Goal: Task Accomplishment & Management: Use online tool/utility

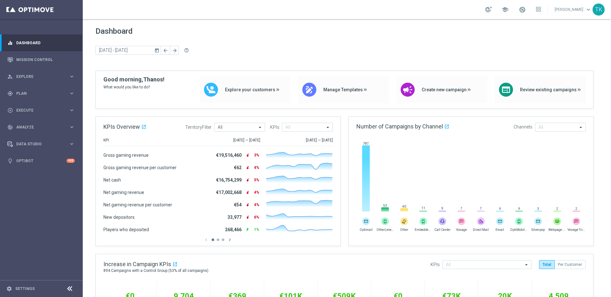
click at [39, 57] on link "Mission Control" at bounding box center [45, 59] width 59 height 17
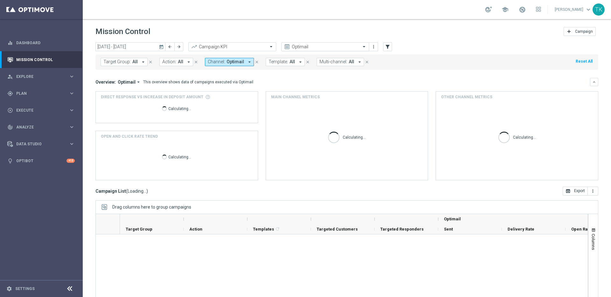
click at [364, 47] on span at bounding box center [365, 46] width 8 height 5
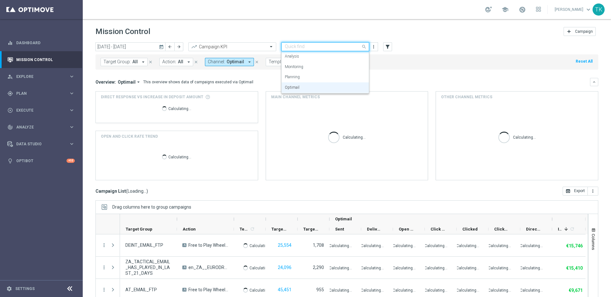
click at [383, 56] on div "Target Group: All arrow_drop_down close Action: All arrow_drop_down close Chann…" at bounding box center [346, 61] width 503 height 15
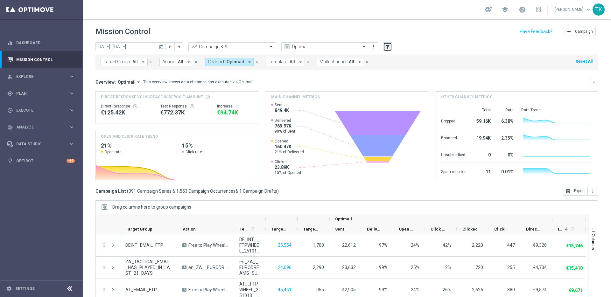
click at [388, 47] on icon "filter_alt" at bounding box center [388, 47] width 6 height 6
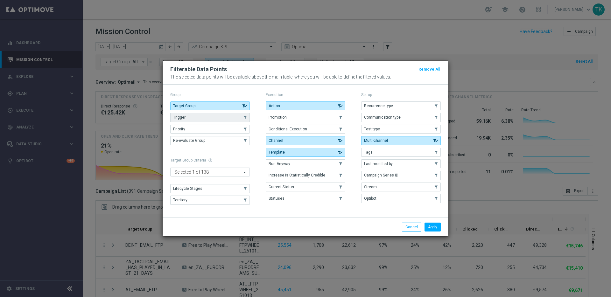
click at [212, 116] on button "Trigger" at bounding box center [210, 117] width 80 height 9
click at [435, 229] on button "Apply" at bounding box center [433, 227] width 16 height 9
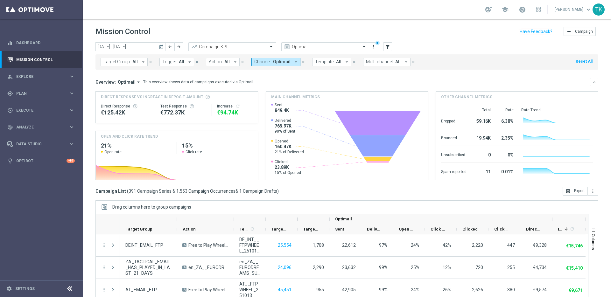
click at [301, 62] on icon "close" at bounding box center [303, 62] width 4 height 4
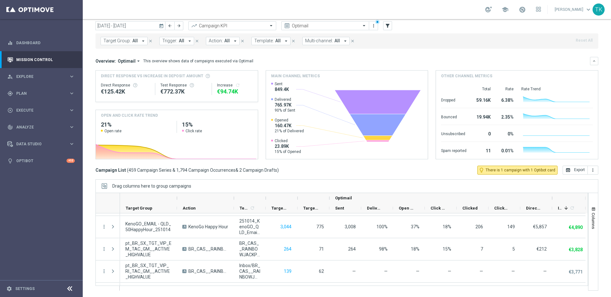
scroll to position [11, 0]
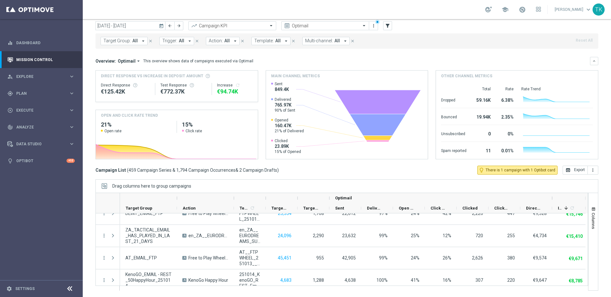
click at [183, 42] on button "Trigger: All arrow_drop_down" at bounding box center [176, 41] width 35 height 8
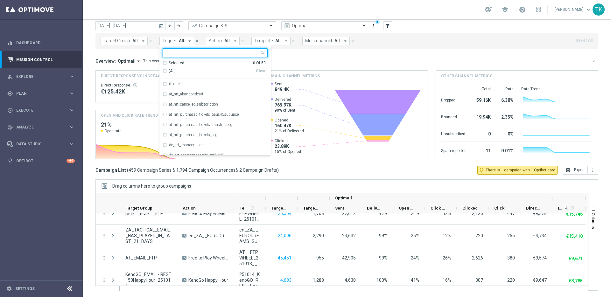
click at [164, 69] on div "(All)" at bounding box center [209, 70] width 93 height 5
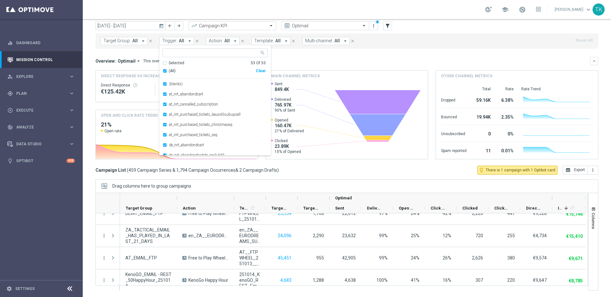
click at [309, 60] on div "Overview: Optimail arrow_drop_down This overview shows data of campaigns execut…" at bounding box center [342, 61] width 495 height 6
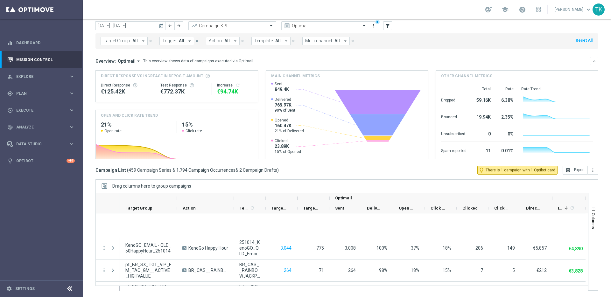
scroll to position [598, 0]
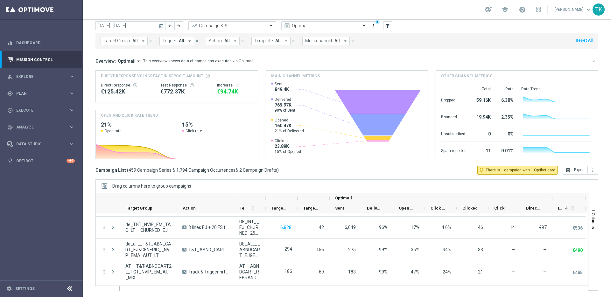
click at [180, 41] on span "All" at bounding box center [181, 40] width 5 height 5
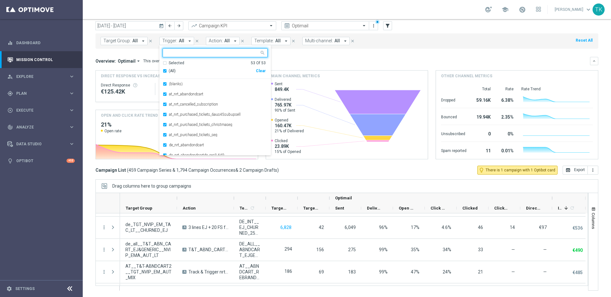
click at [165, 70] on div "(All)" at bounding box center [209, 70] width 93 height 5
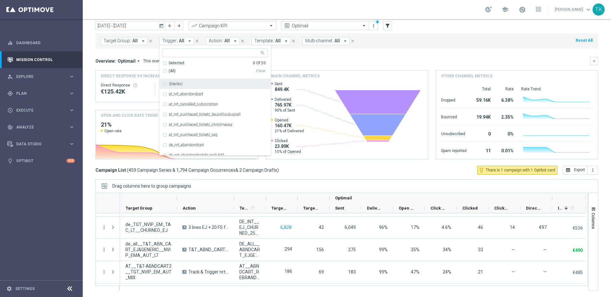
click at [163, 83] on div "(blanks)" at bounding box center [215, 84] width 105 height 10
click at [288, 60] on div "Overview: Optimail arrow_drop_down This overview shows data of campaigns execut…" at bounding box center [342, 61] width 495 height 6
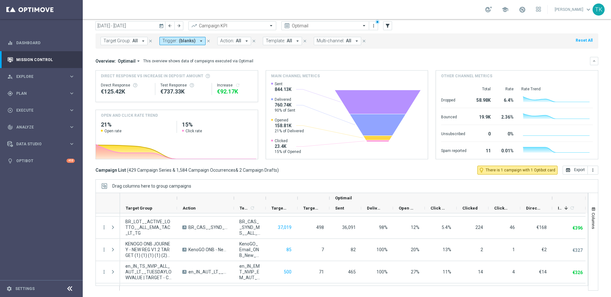
click at [192, 42] on span "(blanks)" at bounding box center [187, 40] width 17 height 5
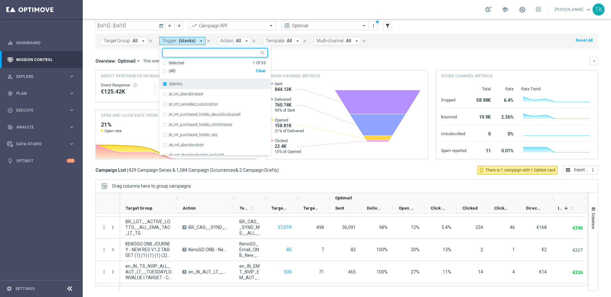
click at [164, 84] on div "(blanks)" at bounding box center [215, 84] width 105 height 10
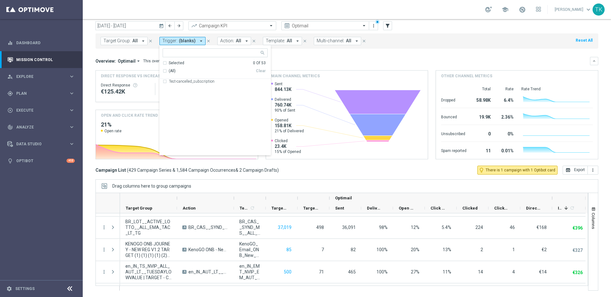
scroll to position [285, 0]
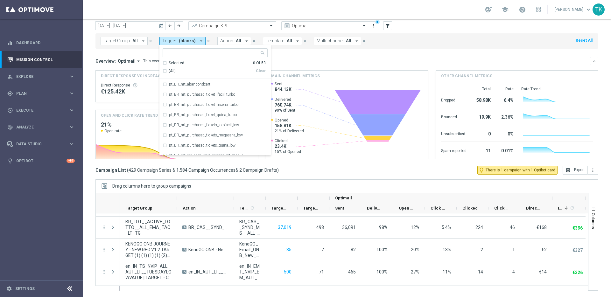
click at [163, 61] on div "Selected 0 Of 53" at bounding box center [214, 62] width 103 height 5
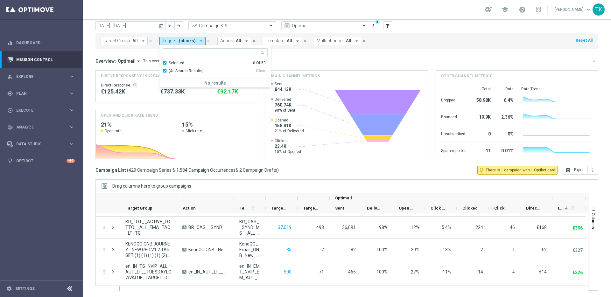
scroll to position [0, 0]
click at [297, 60] on div "Overview: Optimail arrow_drop_down This overview shows data of campaigns execut…" at bounding box center [342, 61] width 495 height 6
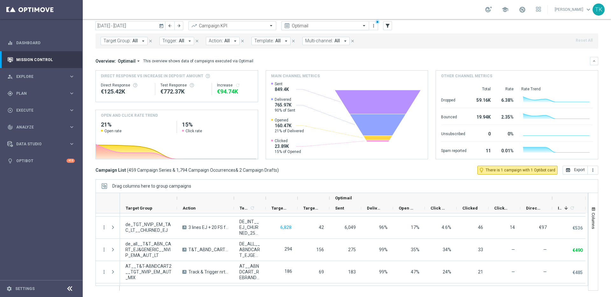
click at [365, 26] on span at bounding box center [365, 25] width 8 height 5
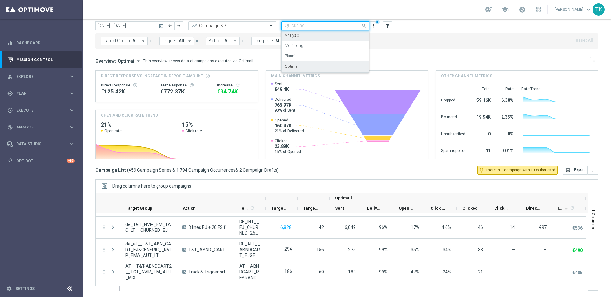
click at [354, 35] on div "Analysis" at bounding box center [325, 35] width 81 height 11
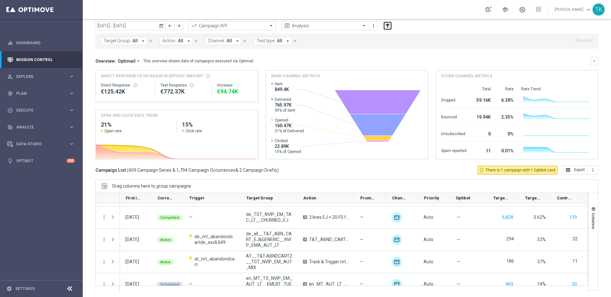
click at [387, 27] on icon "filter_alt" at bounding box center [388, 26] width 6 height 6
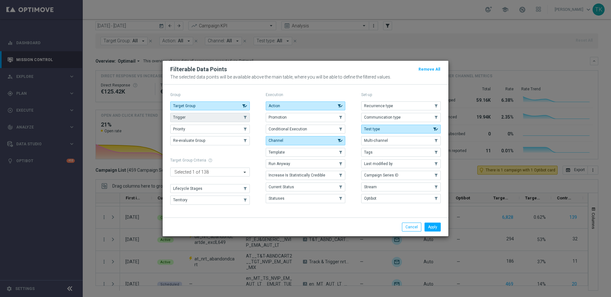
click at [216, 117] on button "Trigger" at bounding box center [210, 117] width 80 height 9
click at [432, 226] on button "Apply" at bounding box center [433, 227] width 16 height 9
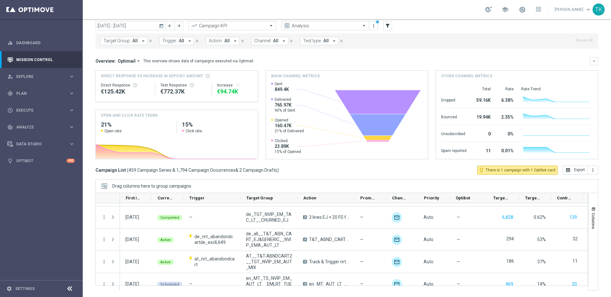
click at [134, 43] on span "All" at bounding box center [134, 40] width 5 height 5
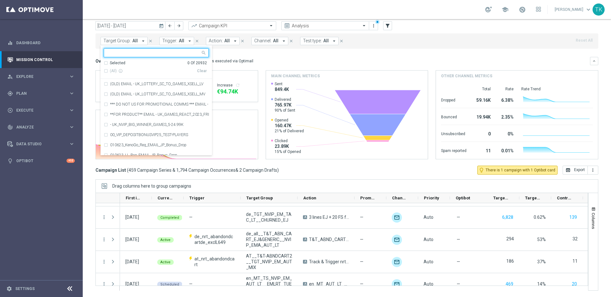
click at [265, 56] on mini-dashboard "Overview: Optimail arrow_drop_down This overview shows data of campaigns execut…" at bounding box center [346, 107] width 503 height 117
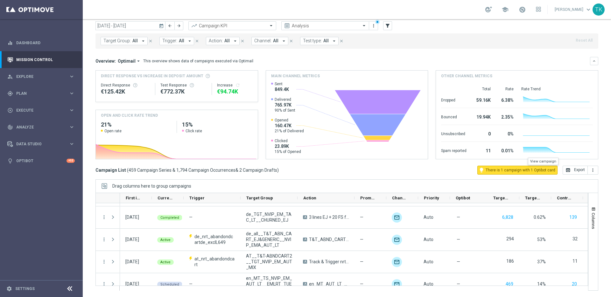
click at [510, 171] on span "There is 1 campaign with 1 Optibot card" at bounding box center [521, 170] width 70 height 6
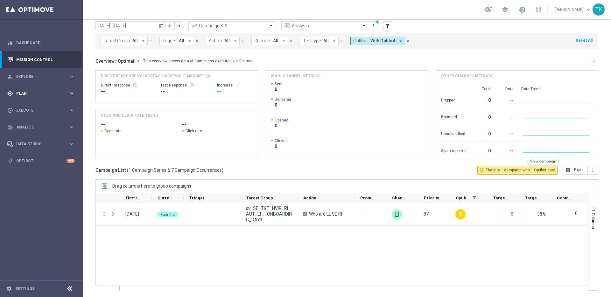
click at [45, 88] on div "gps_fixed Plan keyboard_arrow_right" at bounding box center [41, 93] width 82 height 17
click at [62, 128] on accordion "Templates keyboard_arrow_right Optimail OptiMobile In-App OptiMobile Push Embed…" at bounding box center [50, 126] width 66 height 10
click at [65, 124] on div "Templates" at bounding box center [43, 126] width 52 height 4
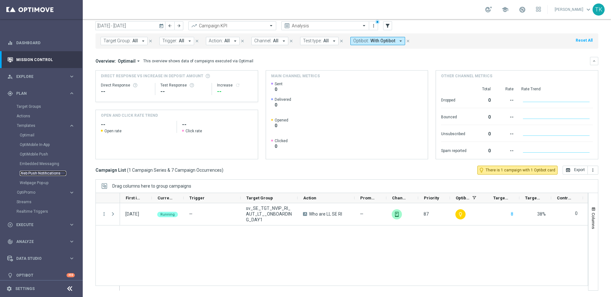
click at [35, 174] on link "Web Push Notifications" at bounding box center [43, 173] width 46 height 5
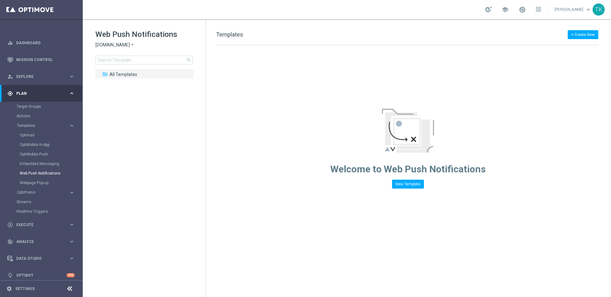
click at [124, 43] on span "[DOMAIN_NAME]" at bounding box center [112, 45] width 34 height 6
click at [123, 67] on div "Lottoland" at bounding box center [120, 68] width 48 height 8
click at [30, 134] on link "Optimail" at bounding box center [43, 135] width 46 height 5
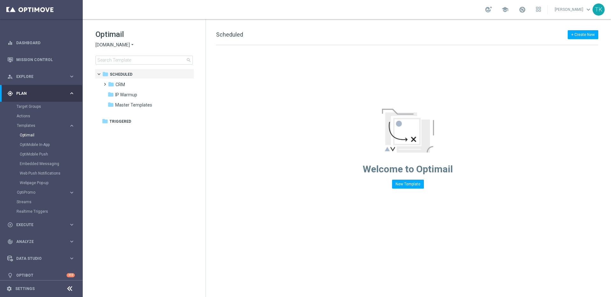
click at [127, 43] on span "[DOMAIN_NAME]" at bounding box center [112, 45] width 34 height 6
click at [126, 52] on div "lottoland" at bounding box center [120, 52] width 48 height 8
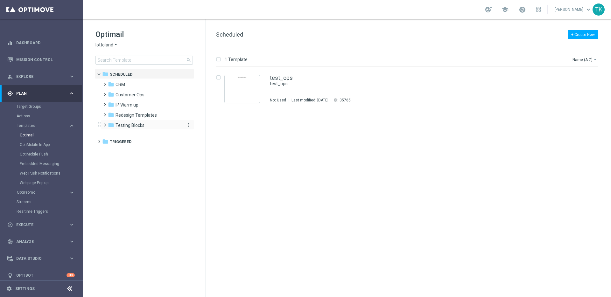
click at [135, 125] on span "Testing Blocks" at bounding box center [130, 126] width 29 height 6
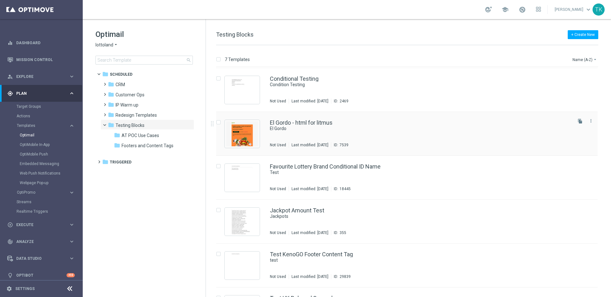
scroll to position [44, 0]
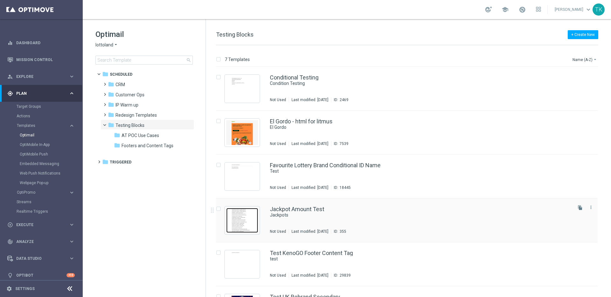
click at [237, 219] on img "Press SPACE to select this row." at bounding box center [242, 220] width 32 height 25
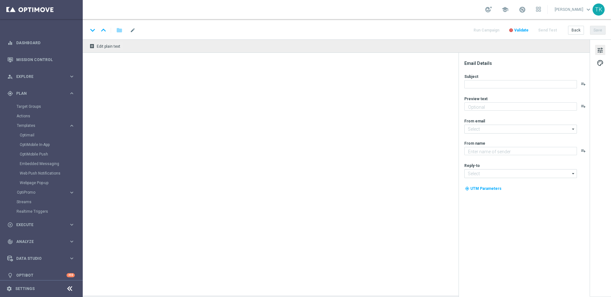
type textarea "Lottoland"
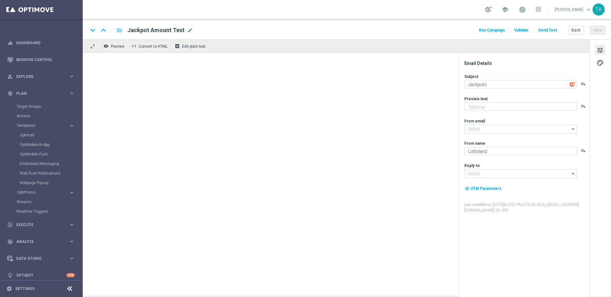
type input "[EMAIL_ADDRESS][DOMAIN_NAME]"
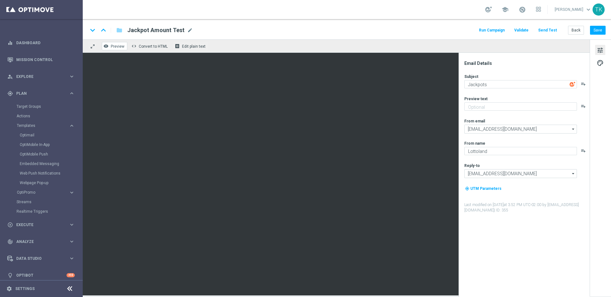
click at [115, 47] on span "Preview" at bounding box center [118, 46] width 14 height 4
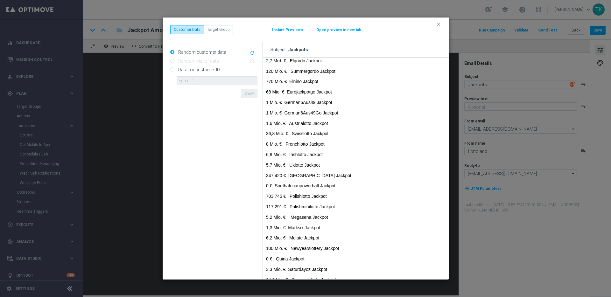
scroll to position [72, 0]
drag, startPoint x: 281, startPoint y: 217, endPoint x: 265, endPoint y: 217, distance: 16.9
click at [265, 217] on td "28 Mio. € EuroMillions Jackpot (new) 517,9 Mio. € MegaMillion Jackpot (new) 68 …" at bounding box center [356, 165] width 186 height 356
click at [189, 70] on label "Data for customer ID:" at bounding box center [199, 70] width 44 height 6
click at [174, 70] on input "Data for customer ID:" at bounding box center [172, 70] width 4 height 4
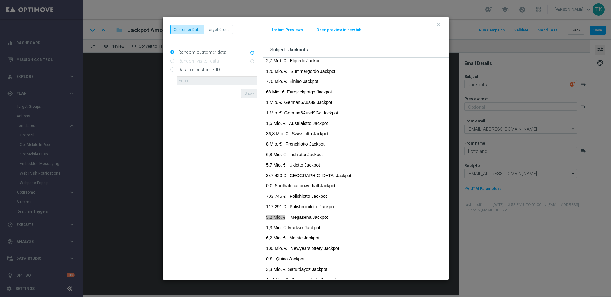
radio input "true"
click at [203, 81] on input "text" at bounding box center [217, 80] width 81 height 9
click at [205, 78] on input "text" at bounding box center [217, 80] width 81 height 9
paste input "223946350"
type input "223946350"
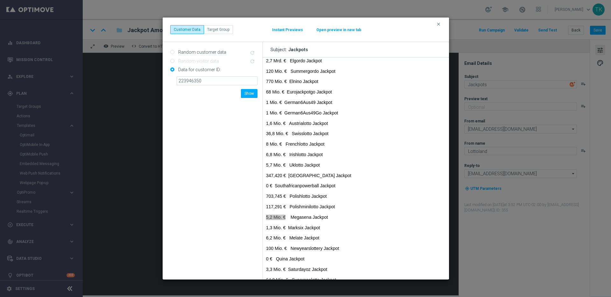
click at [218, 92] on form "Random customer data refresh Random visitor data refresh Data for customer ID: …" at bounding box center [213, 161] width 87 height 228
click at [249, 94] on button "Show" at bounding box center [249, 93] width 17 height 9
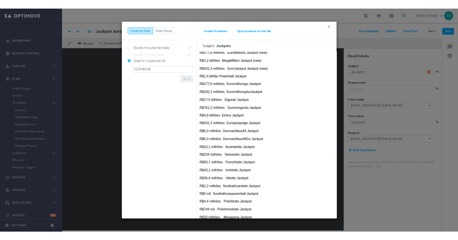
scroll to position [137, 0]
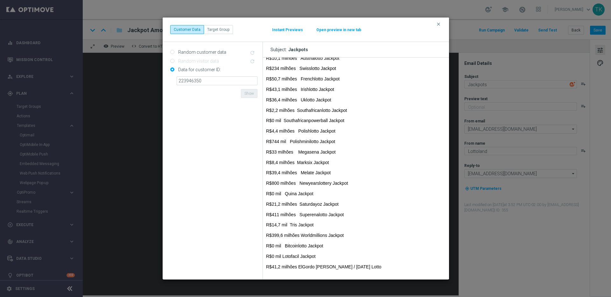
click at [308, 152] on p "R$33 milhões Megasena Jackpot" at bounding box center [356, 152] width 180 height 5
drag, startPoint x: 293, startPoint y: 152, endPoint x: 264, endPoint y: 153, distance: 29.3
click at [264, 153] on td "R$177,6 milhões EuroMillions Jackpot (new) R$3,2 bilhões MegaMillion Jackpot (n…" at bounding box center [356, 100] width 186 height 356
click at [194, 81] on input "223946350" at bounding box center [217, 80] width 81 height 9
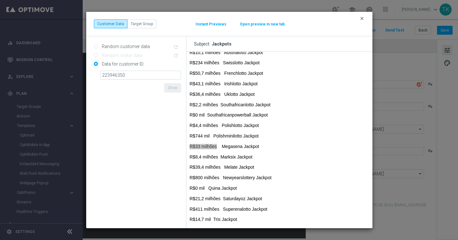
click at [363, 18] on icon "clear" at bounding box center [362, 18] width 5 height 5
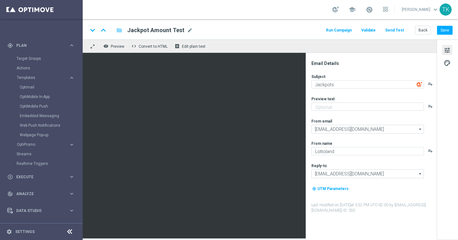
scroll to position [62, 0]
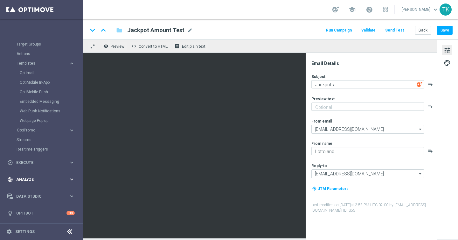
click at [69, 179] on icon "keyboard_arrow_right" at bounding box center [72, 179] width 6 height 6
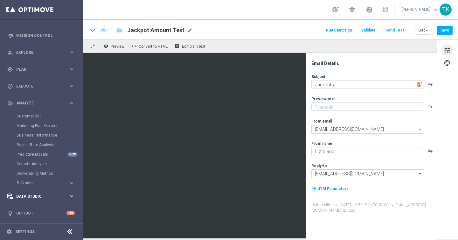
click at [65, 196] on span "Data Studio" at bounding box center [42, 196] width 53 height 4
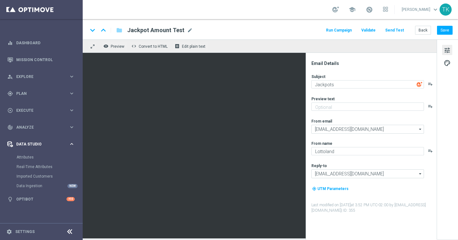
scroll to position [0, 0]
click at [26, 157] on link "Attributes" at bounding box center [42, 157] width 50 height 5
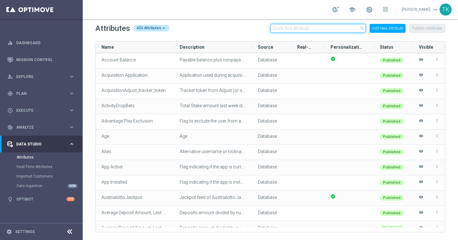
click at [315, 30] on input "text" at bounding box center [318, 28] width 95 height 9
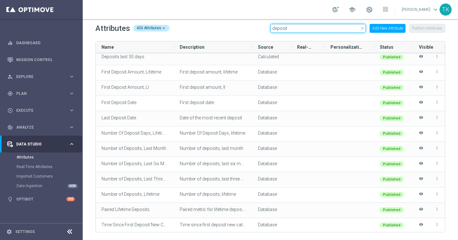
scroll to position [123, 0]
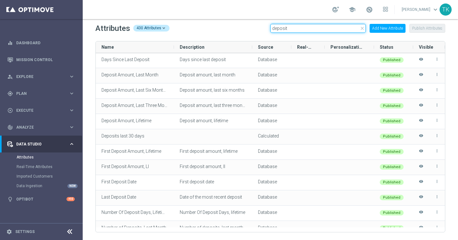
click at [279, 27] on input "deposit" at bounding box center [318, 28] width 95 height 9
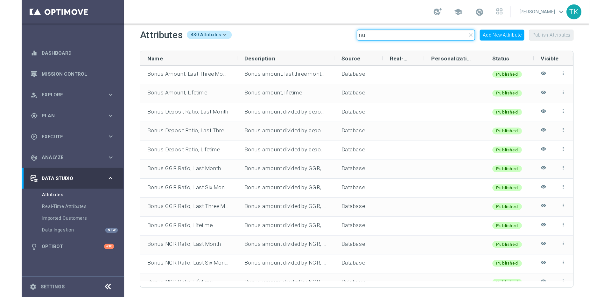
scroll to position [0, 0]
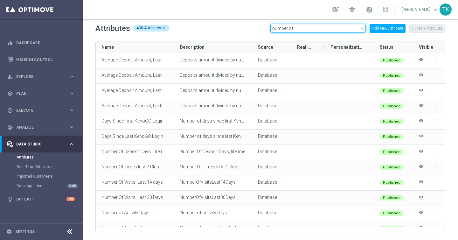
type input "number of"
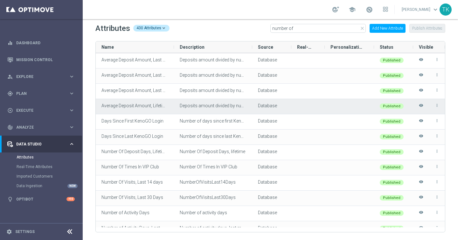
click at [336, 99] on div at bounding box center [349, 106] width 49 height 15
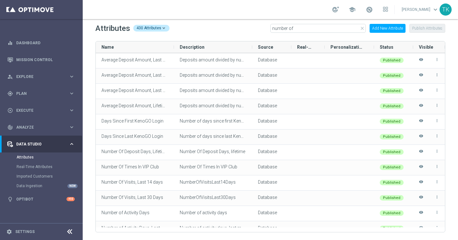
click at [363, 29] on icon "close" at bounding box center [362, 28] width 5 height 5
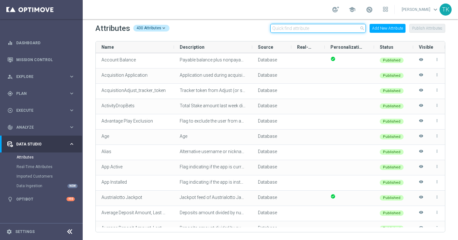
click at [343, 28] on input "text" at bounding box center [318, 28] width 95 height 9
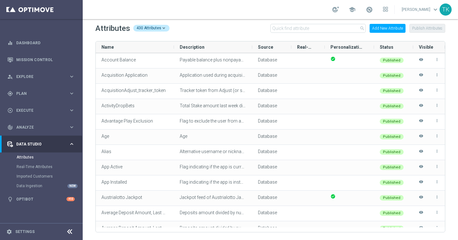
click at [237, 30] on div "Attributes 430 Attributes search Add New Attribute Publish Attributes" at bounding box center [270, 28] width 350 height 10
click at [208, 33] on div "Attributes 430 Attributes search Add New Attribute Publish Attributes" at bounding box center [270, 28] width 350 height 10
click at [203, 30] on div "Attributes 430 Attributes search Add New Attribute Publish Attributes" at bounding box center [270, 28] width 350 height 10
click at [161, 29] on div "430 Attributes" at bounding box center [151, 28] width 36 height 7
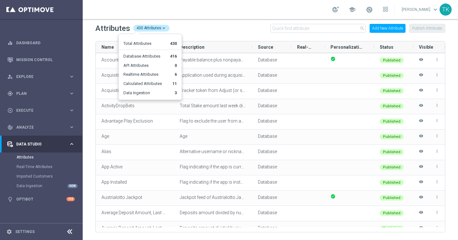
click at [193, 28] on div "Attributes 430 Attributes Total Attributes 430 Database Attributes 416 API Attr…" at bounding box center [270, 28] width 350 height 10
